Goal: Check status: Check status

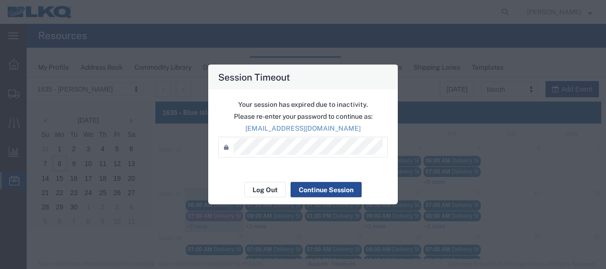
scroll to position [64, 0]
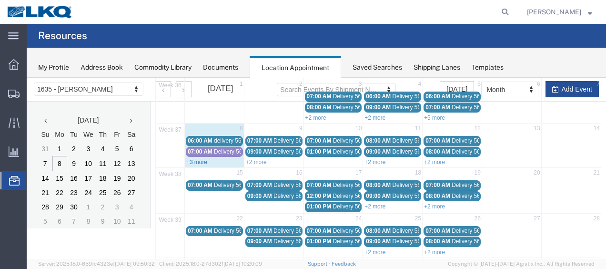
click at [204, 159] on link "+3 more" at bounding box center [196, 162] width 21 height 7
click at [0, 0] on span "Shipment Manager" at bounding box center [0, 0] width 0 height 0
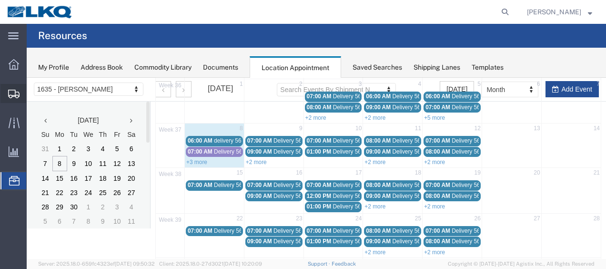
click at [0, 0] on span "Shipment Manager" at bounding box center [0, 0] width 0 height 0
click at [33, 93] on span "Shipments" at bounding box center [29, 93] width 7 height 19
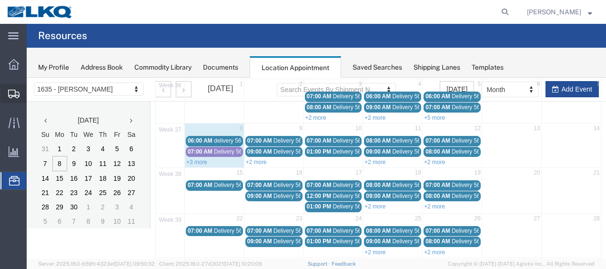
click at [33, 92] on span "Shipments" at bounding box center [29, 93] width 7 height 19
click at [33, 94] on span "Shipments" at bounding box center [29, 93] width 7 height 19
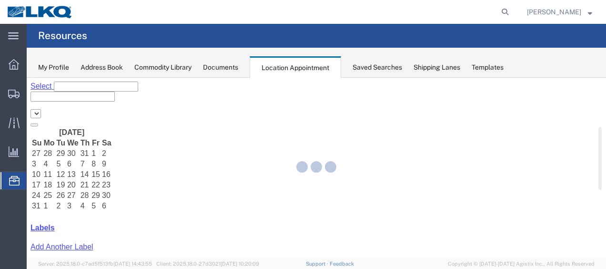
select select "27578"
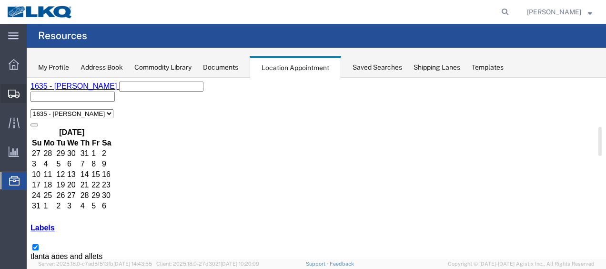
click at [0, 0] on span "Shipment Manager" at bounding box center [0, 0] width 0 height 0
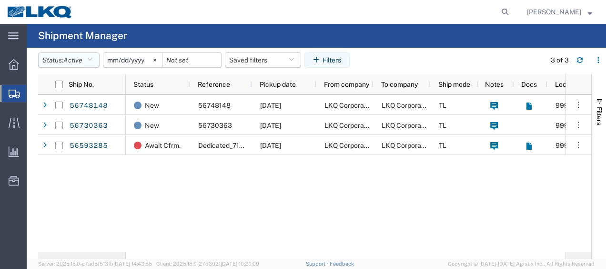
click at [92, 62] on icon "button" at bounding box center [89, 60] width 5 height 7
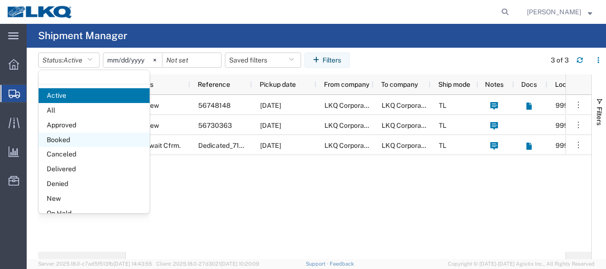
click at [68, 142] on span "Booked" at bounding box center [94, 140] width 111 height 15
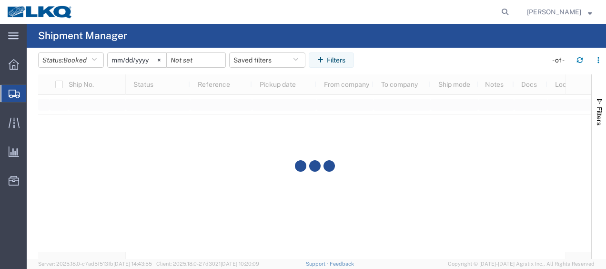
click at [115, 57] on input "2025-08-08" at bounding box center [137, 60] width 59 height 14
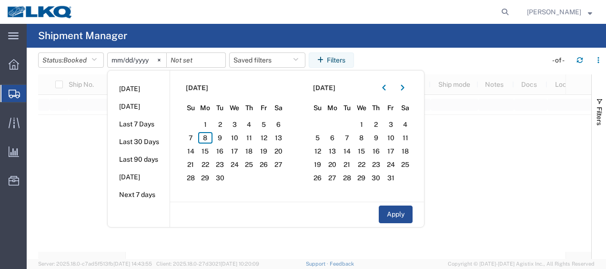
type input "2025-09-08"
click at [204, 139] on span "8" at bounding box center [205, 137] width 15 height 11
click at [223, 137] on span "9" at bounding box center [220, 137] width 15 height 11
click at [406, 212] on button "Apply" at bounding box center [396, 214] width 34 height 18
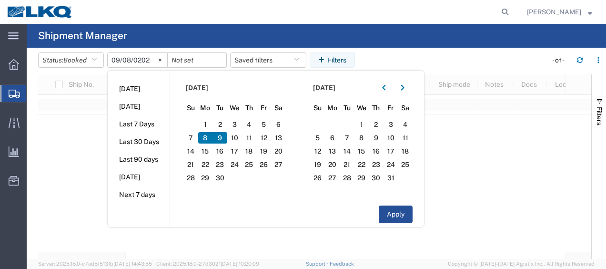
type input "2025-09-09"
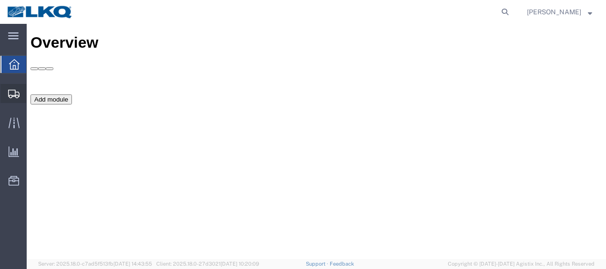
click at [0, 0] on span "Shipment Manager" at bounding box center [0, 0] width 0 height 0
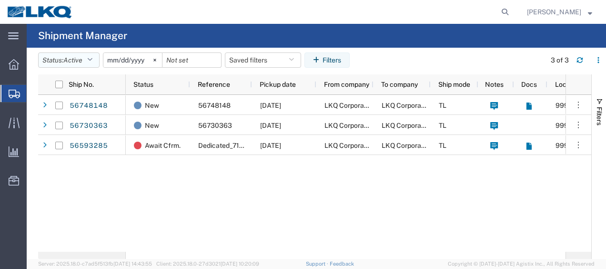
click at [92, 62] on icon "button" at bounding box center [89, 60] width 5 height 7
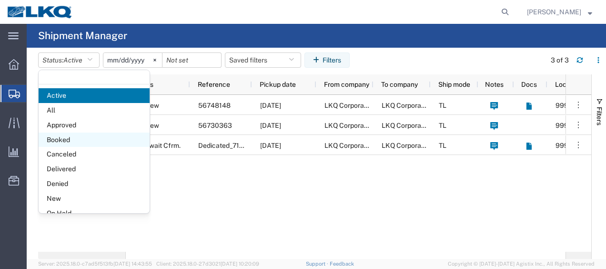
click at [74, 136] on span "Booked" at bounding box center [94, 140] width 111 height 15
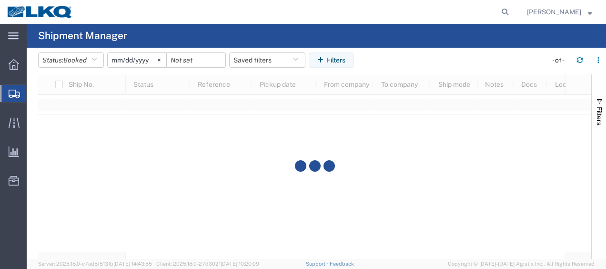
click at [116, 60] on input "2025-08-08" at bounding box center [137, 60] width 59 height 14
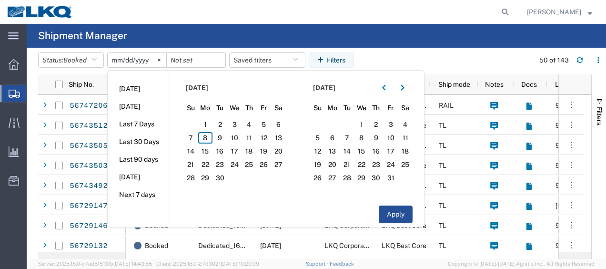
type input "2025-09-08"
click at [209, 138] on span "8" at bounding box center [205, 137] width 15 height 11
click at [221, 140] on span "9" at bounding box center [220, 137] width 15 height 11
click at [404, 219] on button "Apply" at bounding box center [396, 214] width 34 height 18
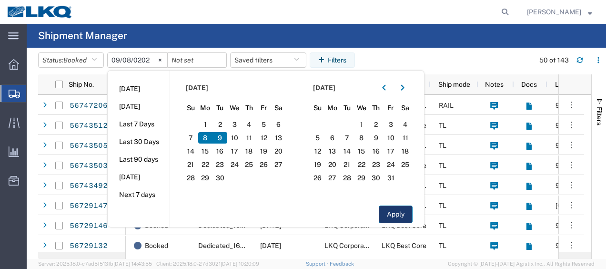
type input "2025-09-09"
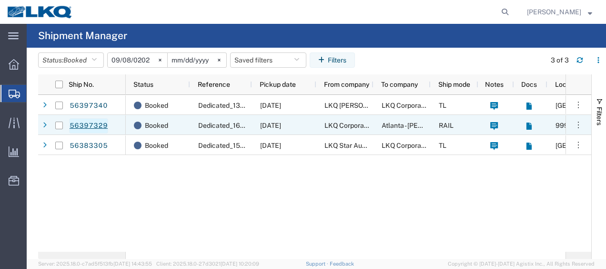
click at [82, 122] on link "56397329" at bounding box center [88, 125] width 39 height 15
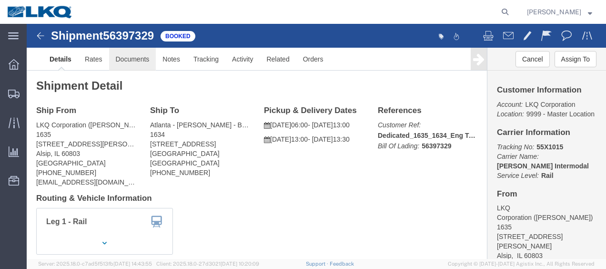
click link "Documents"
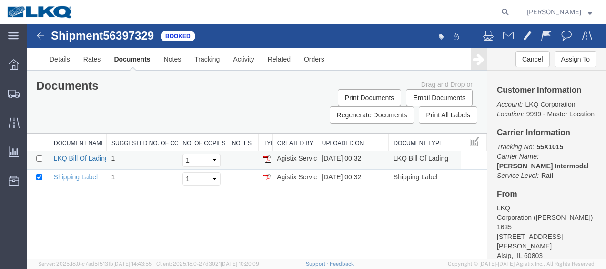
click at [83, 156] on link "LKQ Bill Of Lading" at bounding box center [81, 158] width 55 height 8
click at [589, 11] on strong "button" at bounding box center [590, 11] width 4 height 3
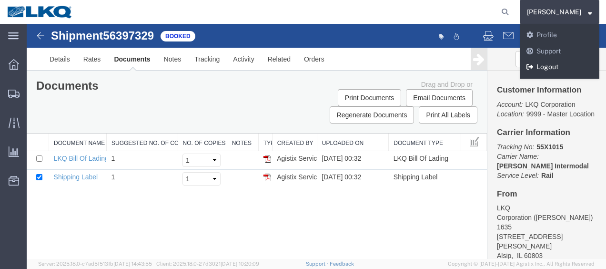
click at [568, 64] on link "Logout" at bounding box center [560, 67] width 80 height 16
